Goal: Task Accomplishment & Management: Complete application form

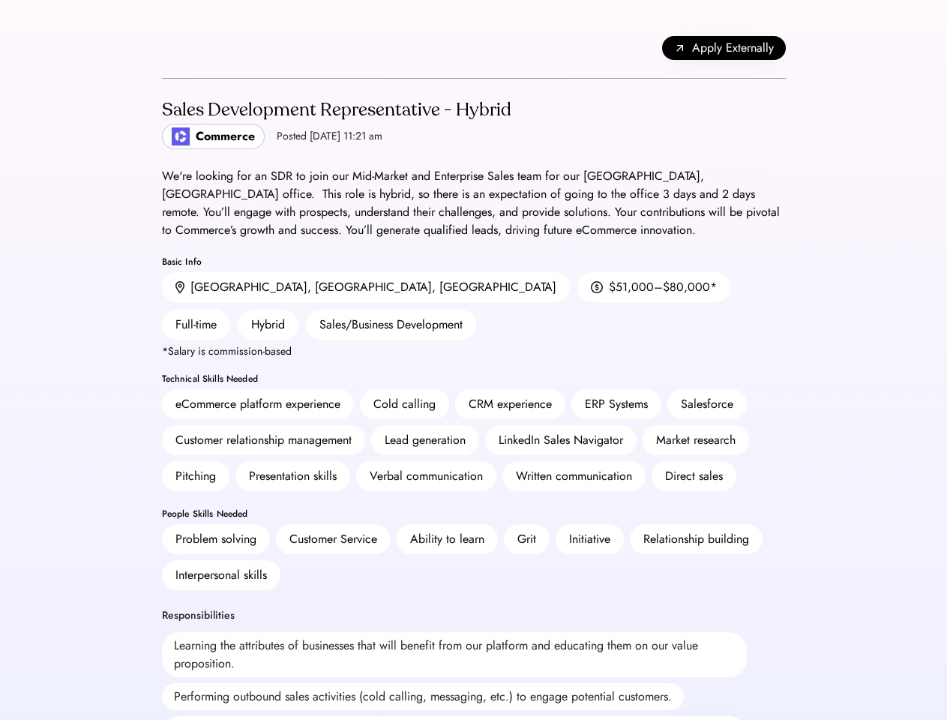
click at [473, 395] on div "CRM experience" at bounding box center [510, 404] width 83 height 18
click at [474, 395] on div "CRM experience" at bounding box center [510, 404] width 83 height 18
click at [474, 48] on div "Apply Externally" at bounding box center [474, 48] width 624 height 61
click at [724, 48] on span "Apply Externally" at bounding box center [733, 48] width 82 height 18
click at [474, 425] on div "Lead generation" at bounding box center [425, 440] width 108 height 30
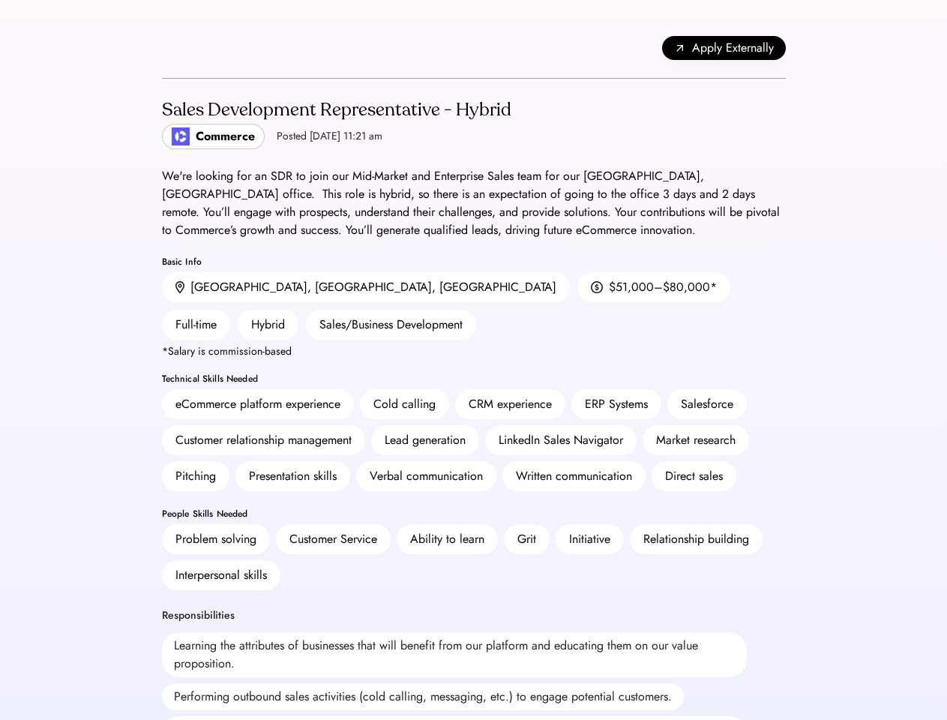
click at [474, 425] on div "Lead generation" at bounding box center [425, 440] width 108 height 30
click at [474, 123] on h2 "Sales Development Representative - Hybrid" at bounding box center [337, 110] width 350 height 27
click at [335, 123] on h2 "Sales Development Representative - Hybrid" at bounding box center [337, 110] width 350 height 27
click at [335, 110] on div "Sales Development Representative - Hybrid" at bounding box center [337, 110] width 350 height 24
